Goal: Transaction & Acquisition: Book appointment/travel/reservation

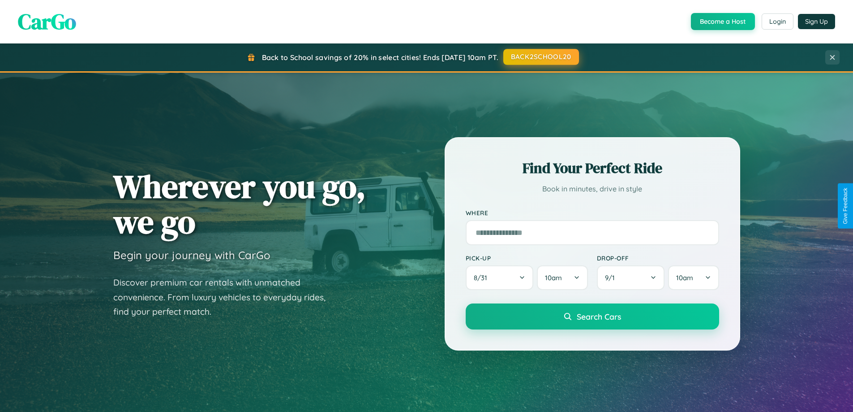
click at [541, 57] on button "BACK2SCHOOL20" at bounding box center [541, 57] width 76 height 16
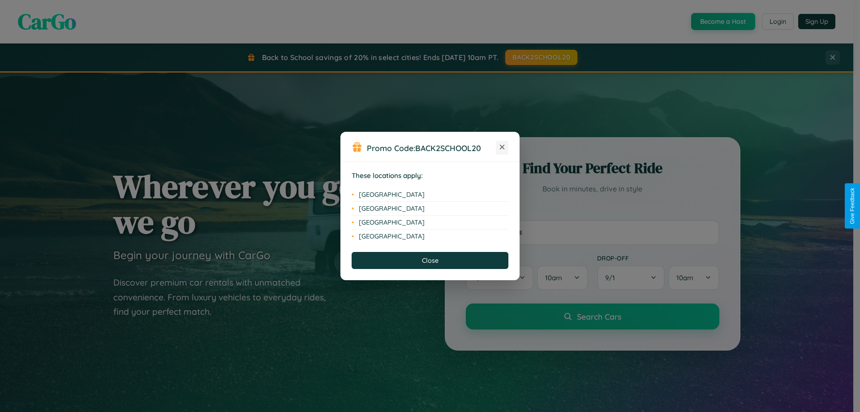
click at [502, 147] on icon at bounding box center [502, 147] width 5 height 5
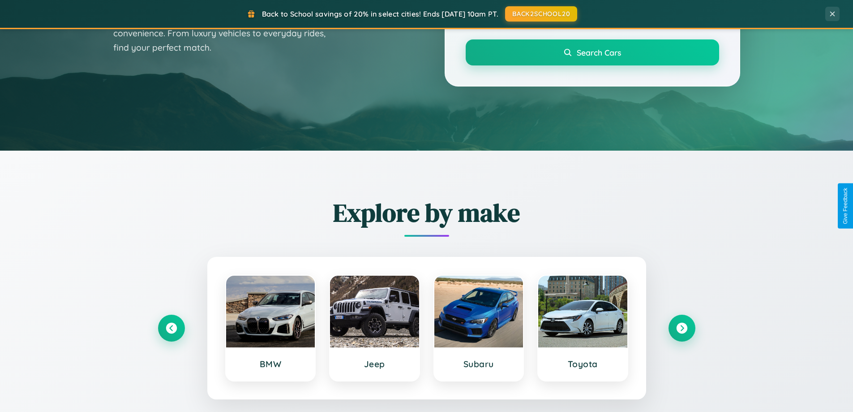
scroll to position [616, 0]
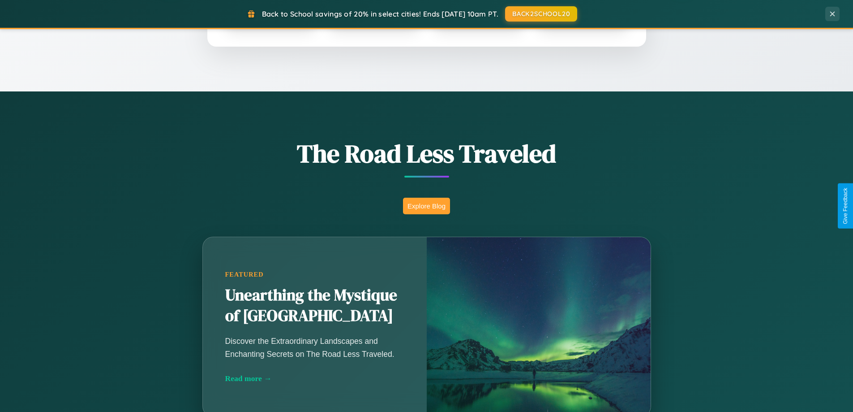
click at [426, 206] on button "Explore Blog" at bounding box center [426, 206] width 47 height 17
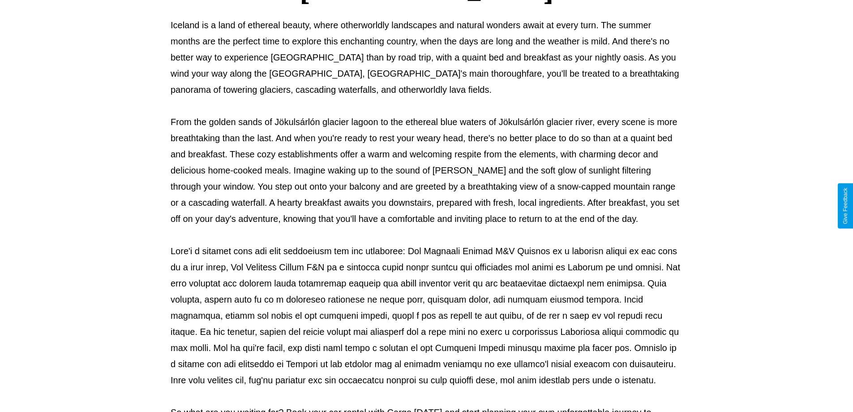
scroll to position [290, 0]
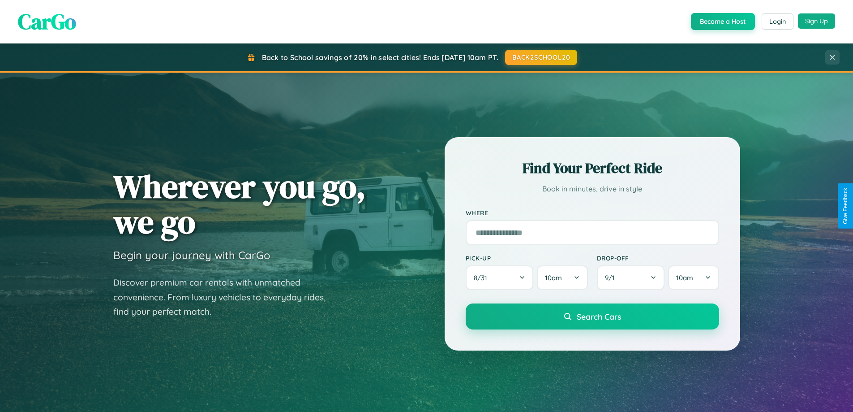
click at [817, 21] on button "Sign Up" at bounding box center [816, 20] width 37 height 15
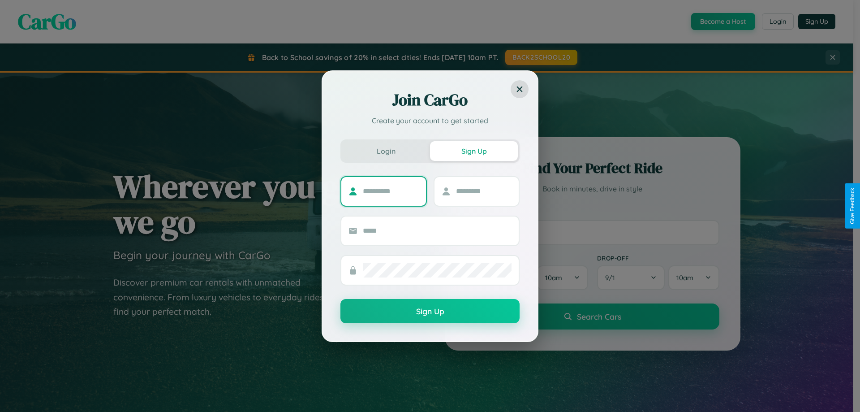
click at [391, 191] on input "text" at bounding box center [391, 191] width 56 height 14
type input "******"
click at [483, 191] on input "text" at bounding box center [484, 191] width 56 height 14
type input "*****"
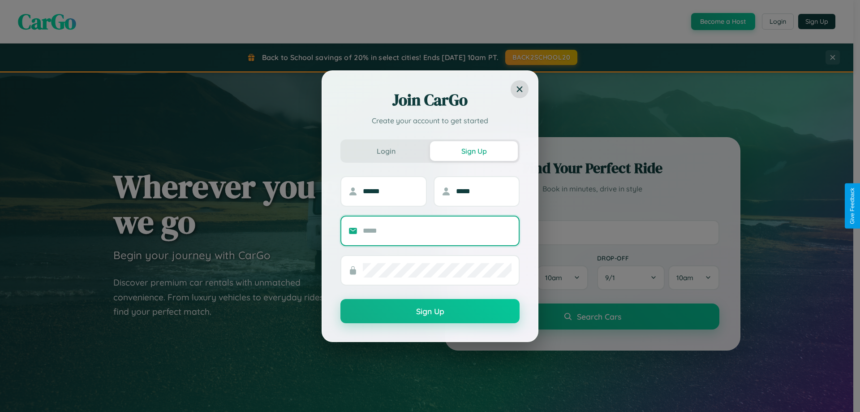
click at [437, 230] on input "text" at bounding box center [437, 231] width 149 height 14
type input "**********"
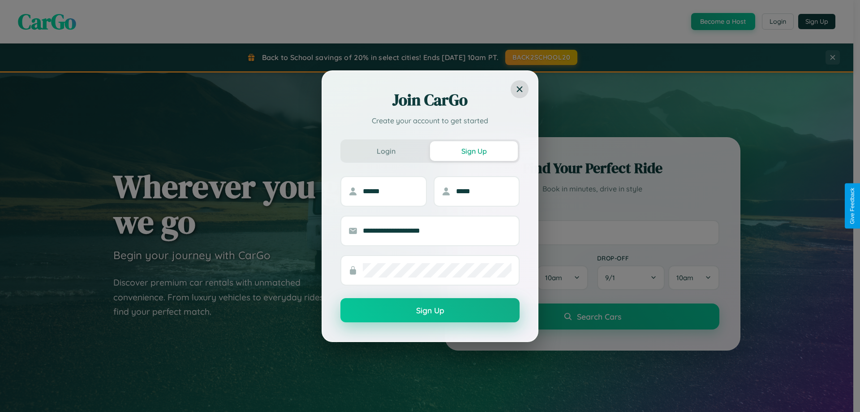
click at [430, 310] on button "Sign Up" at bounding box center [429, 310] width 179 height 24
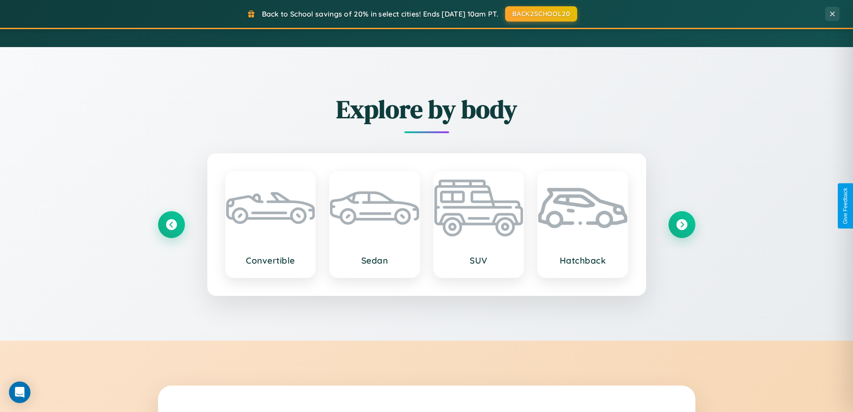
scroll to position [1049, 0]
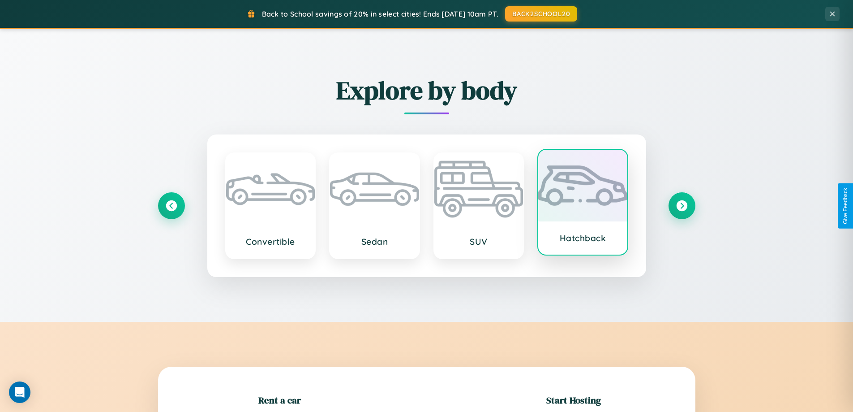
click at [583, 204] on div at bounding box center [582, 186] width 89 height 72
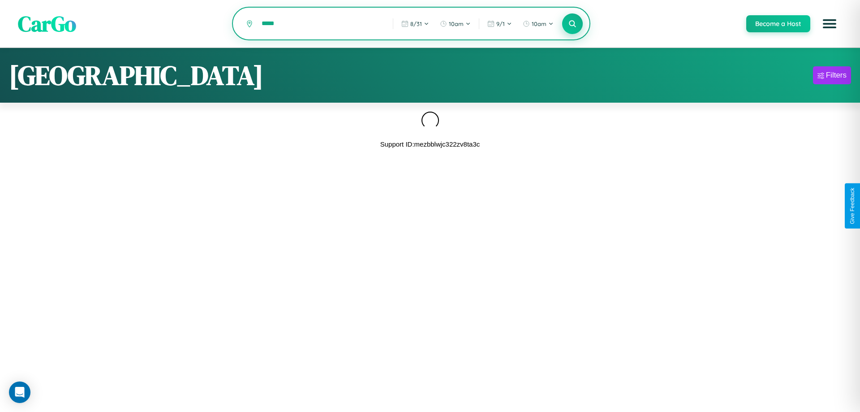
type input "*****"
click at [572, 24] on icon at bounding box center [572, 23] width 9 height 9
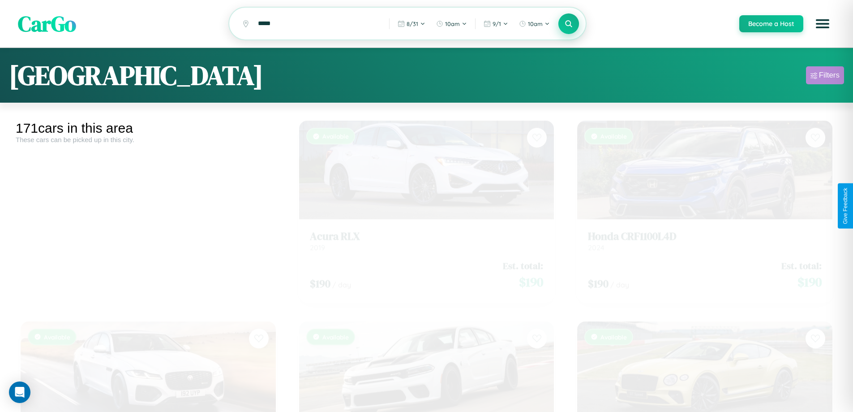
click at [825, 77] on div "Filters" at bounding box center [829, 75] width 21 height 9
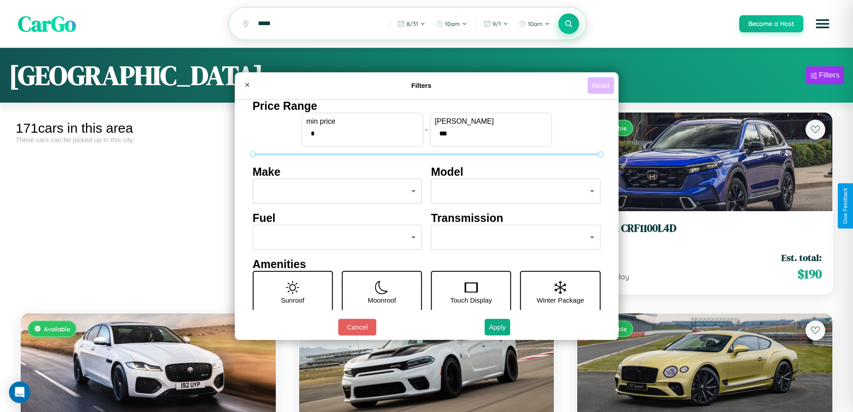
click at [602, 85] on button "Reset" at bounding box center [601, 85] width 26 height 17
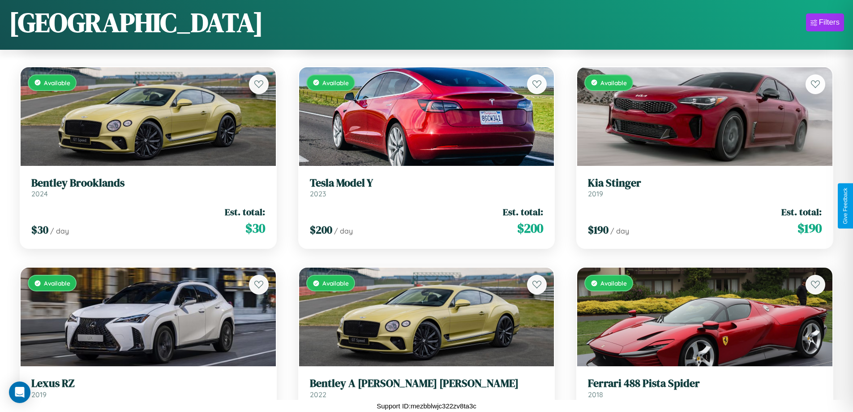
scroll to position [7948, 0]
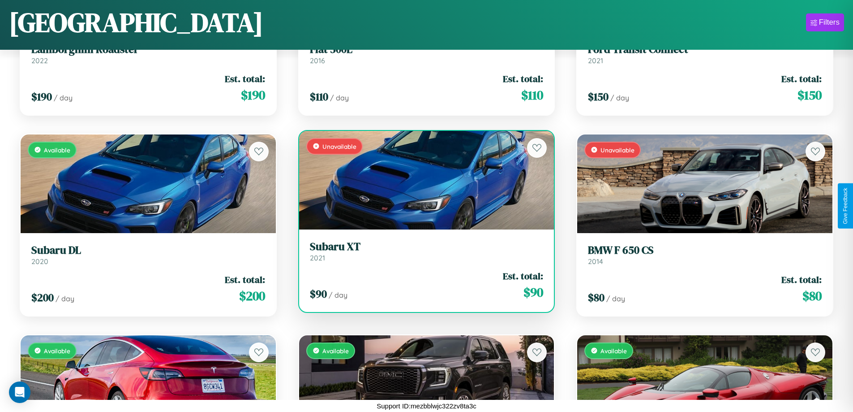
click at [423, 254] on link "Subaru XT 2021" at bounding box center [427, 251] width 234 height 22
